Goal: Transaction & Acquisition: Purchase product/service

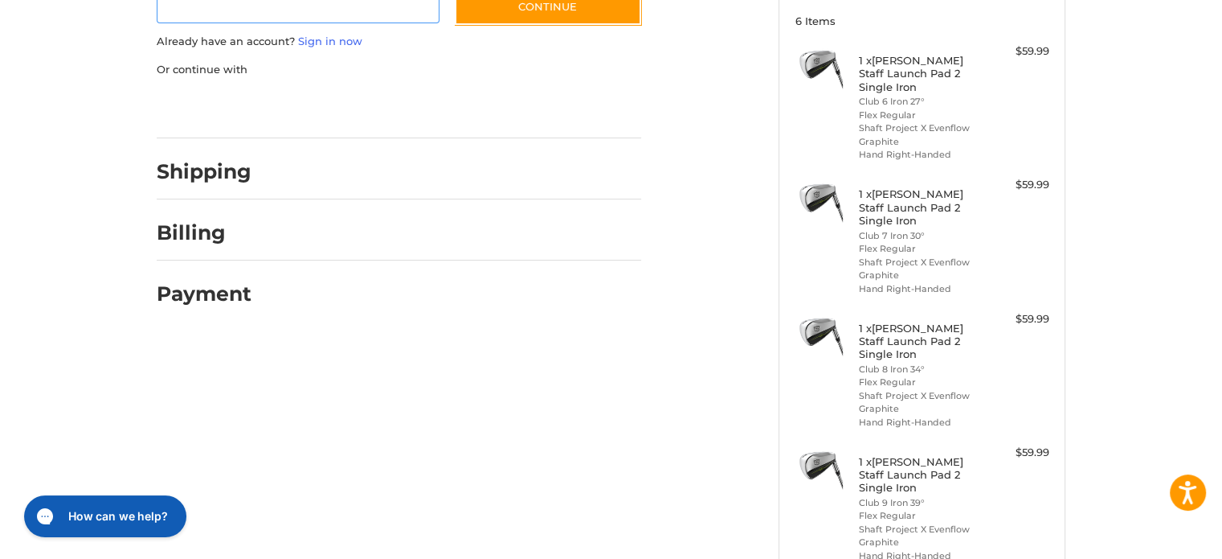
scroll to position [434, 0]
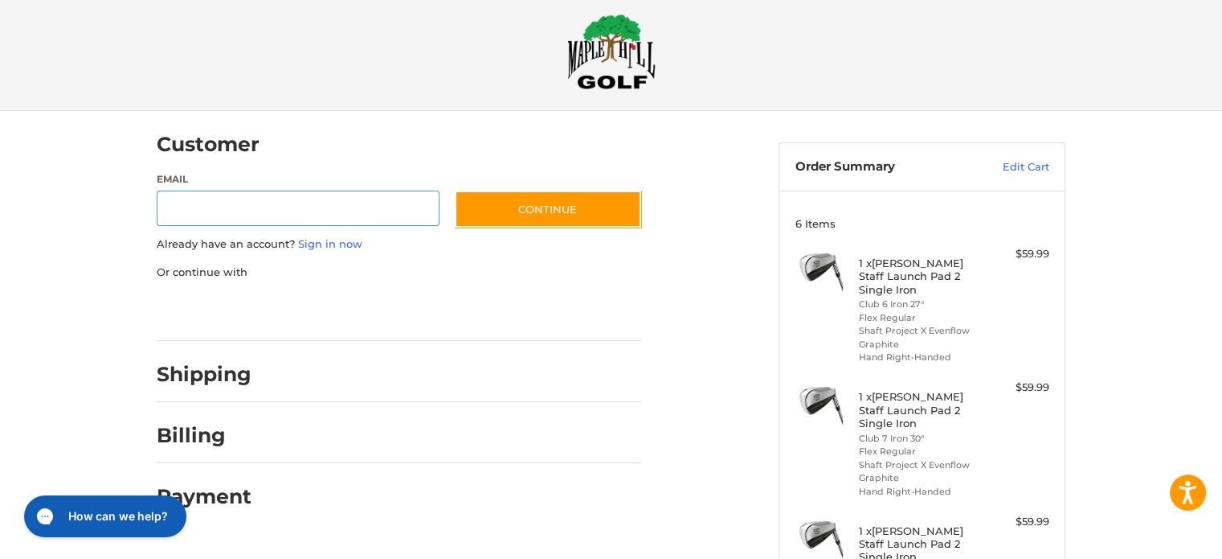
scroll to position [17, 0]
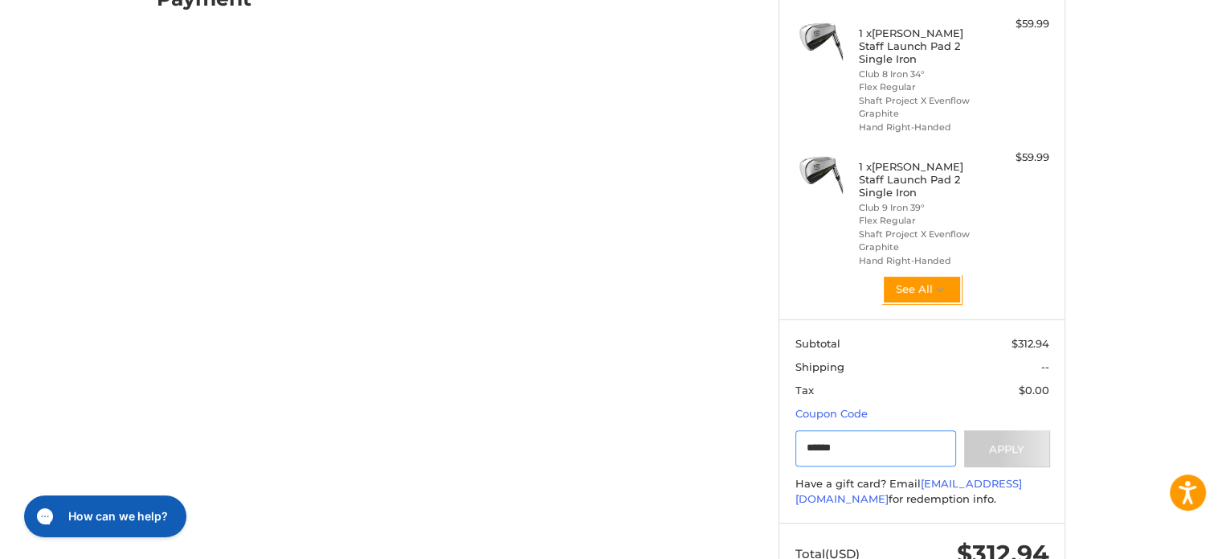
scroll to position [519, 0]
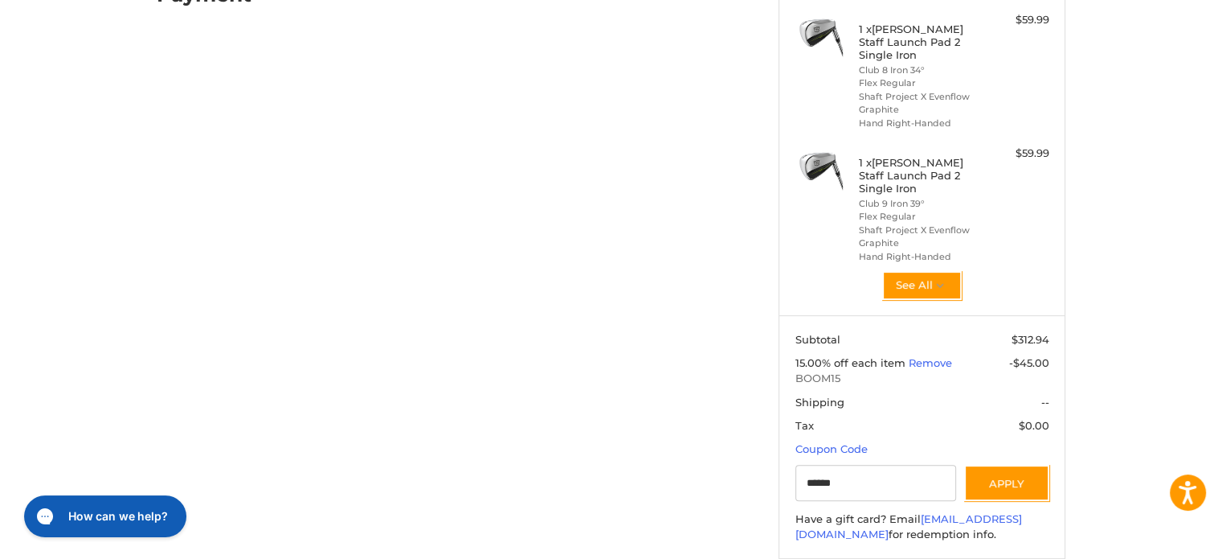
type input "******"
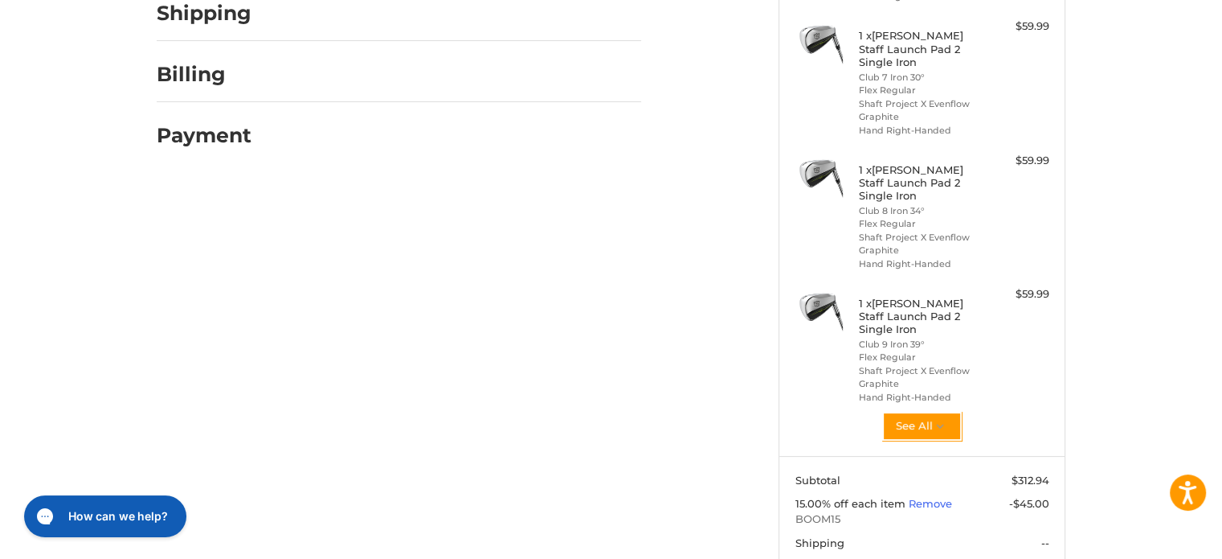
scroll to position [428, 0]
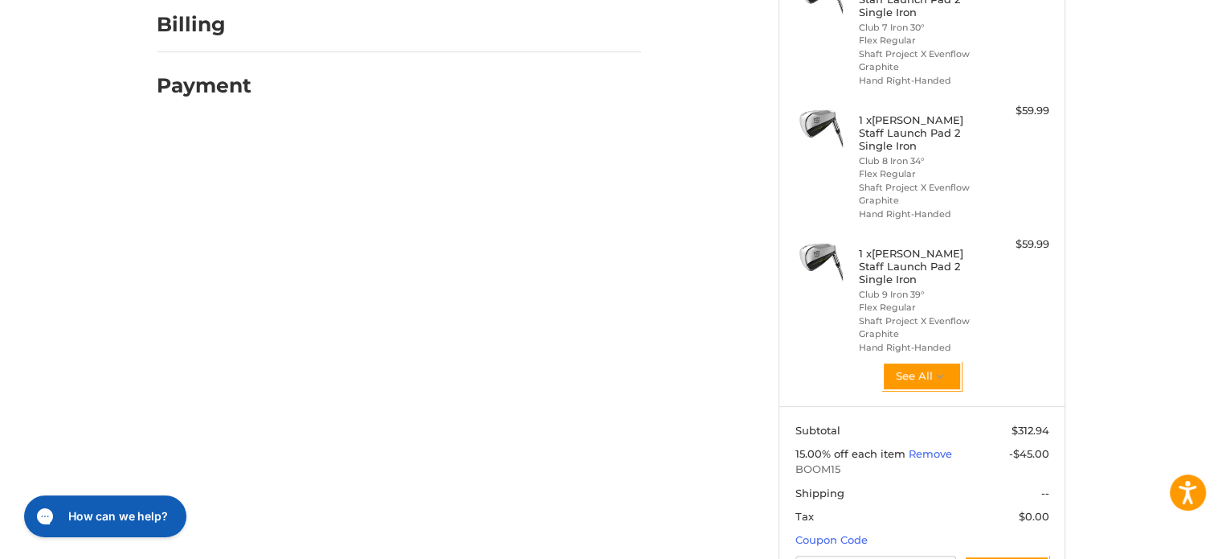
click at [903, 288] on li "Club 9 Iron 39°" at bounding box center [920, 295] width 123 height 14
click at [892, 288] on li "Club 9 Iron 39°" at bounding box center [920, 295] width 123 height 14
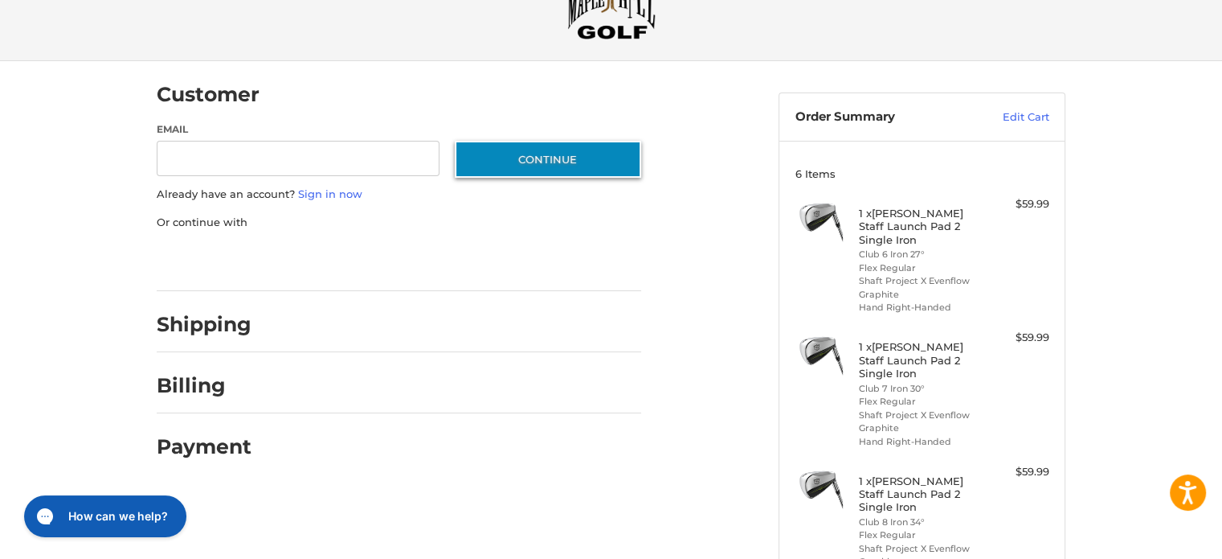
scroll to position [0, 0]
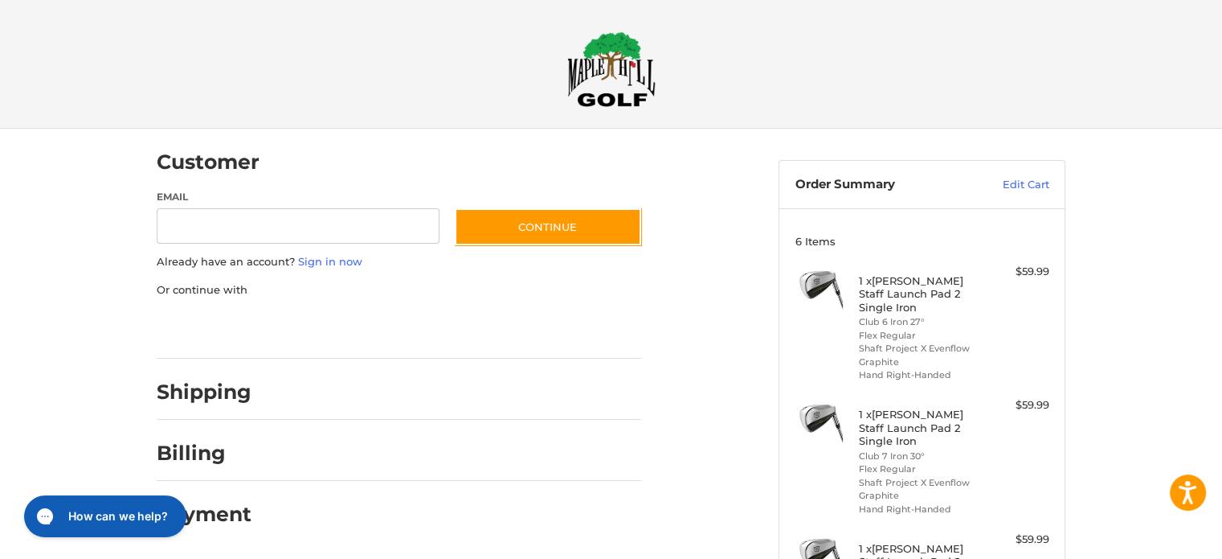
click at [611, 72] on img at bounding box center [611, 69] width 88 height 76
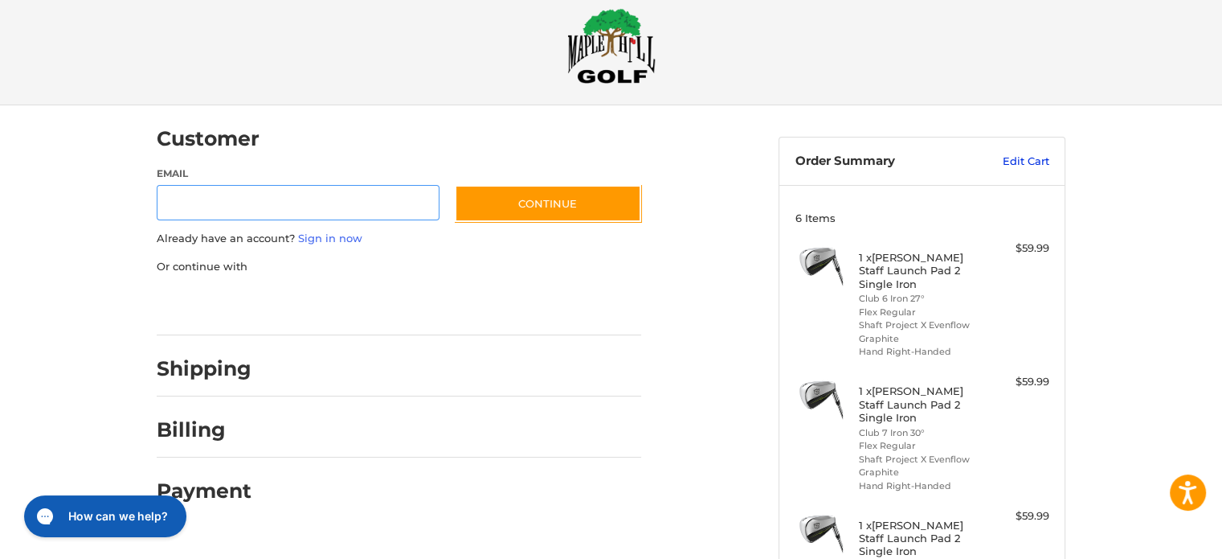
scroll to position [17, 0]
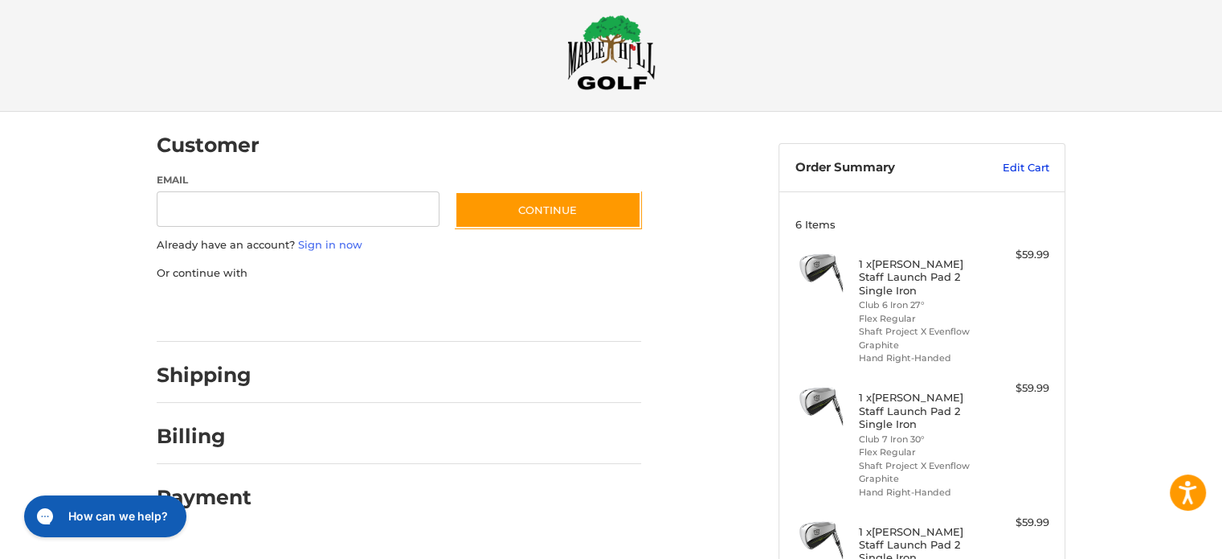
click at [1022, 162] on link "Edit Cart" at bounding box center [1008, 168] width 81 height 16
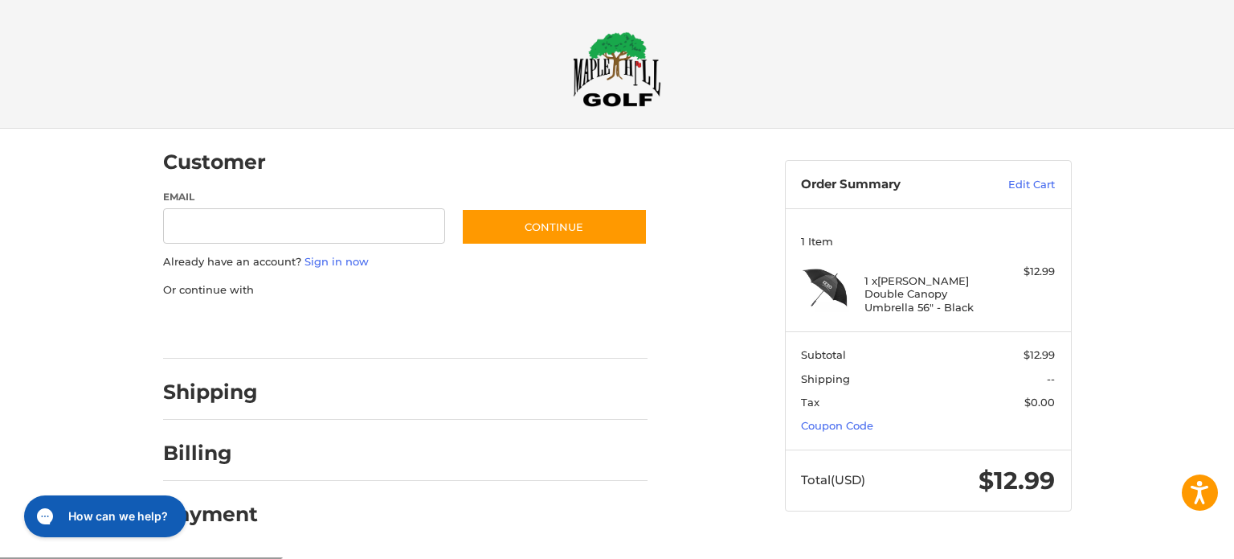
click at [637, 74] on img at bounding box center [617, 69] width 88 height 76
